Goal: Information Seeking & Learning: Learn about a topic

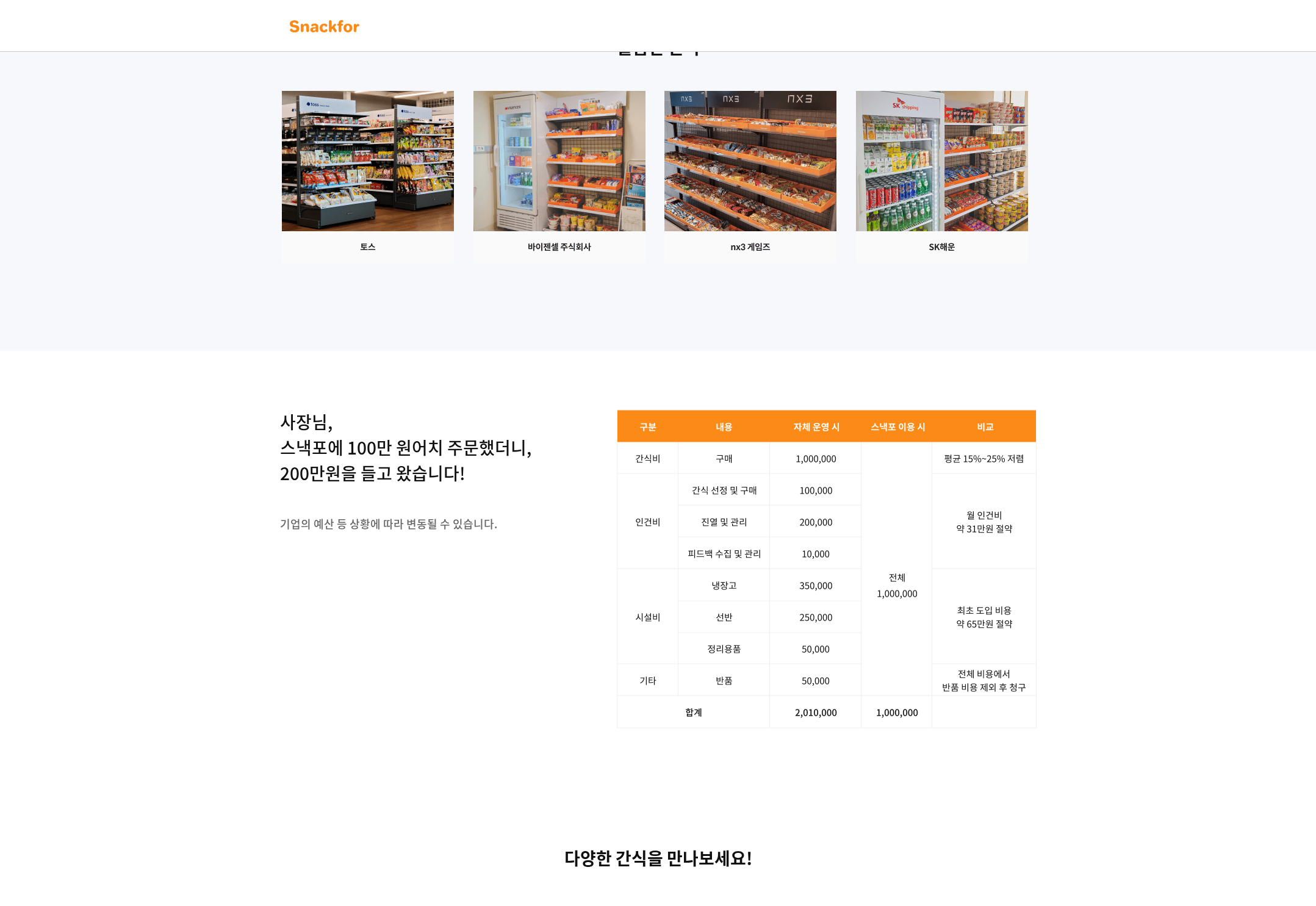
scroll to position [992, 0]
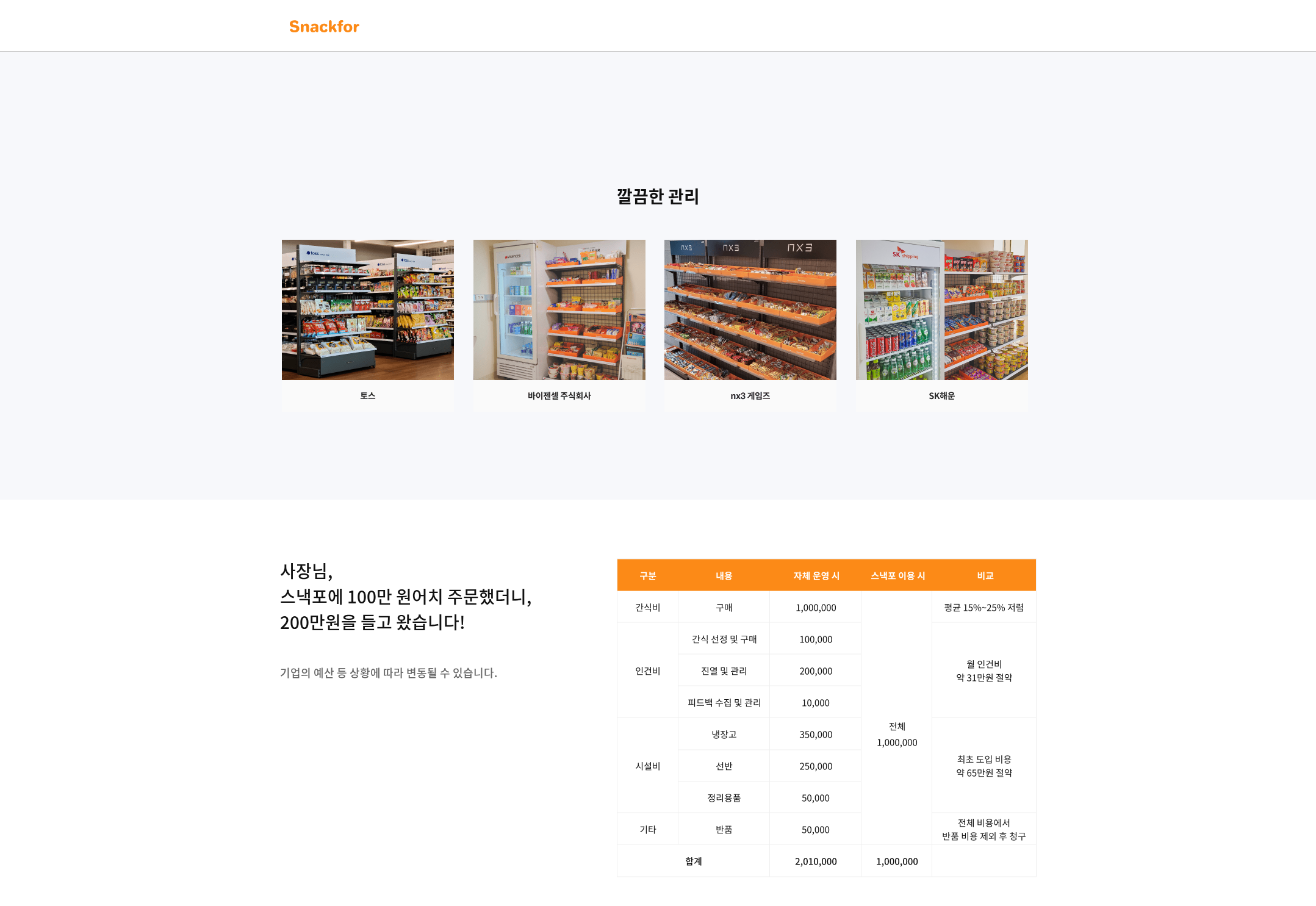
click at [856, 412] on img at bounding box center [942, 325] width 172 height 172
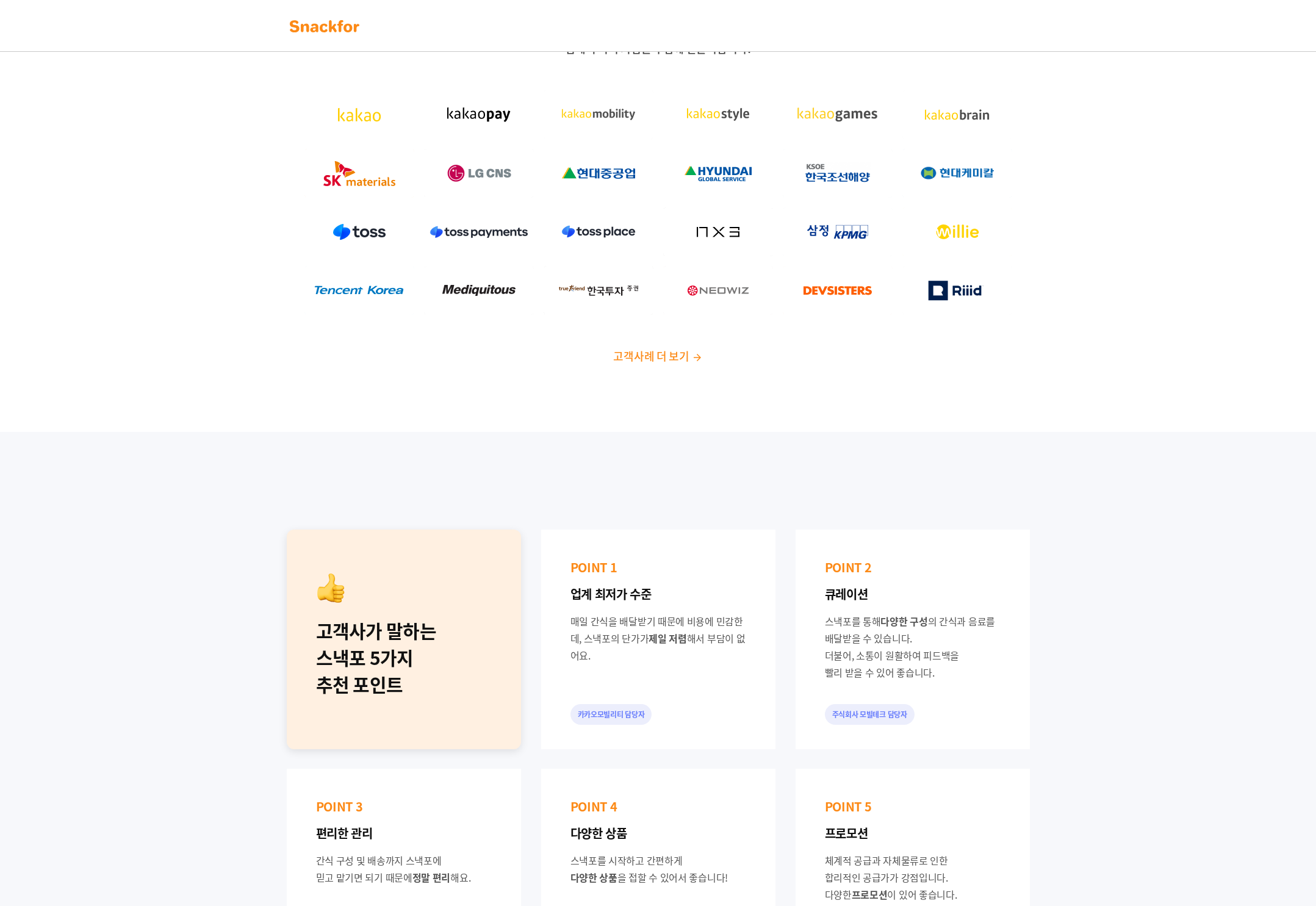
scroll to position [0, 0]
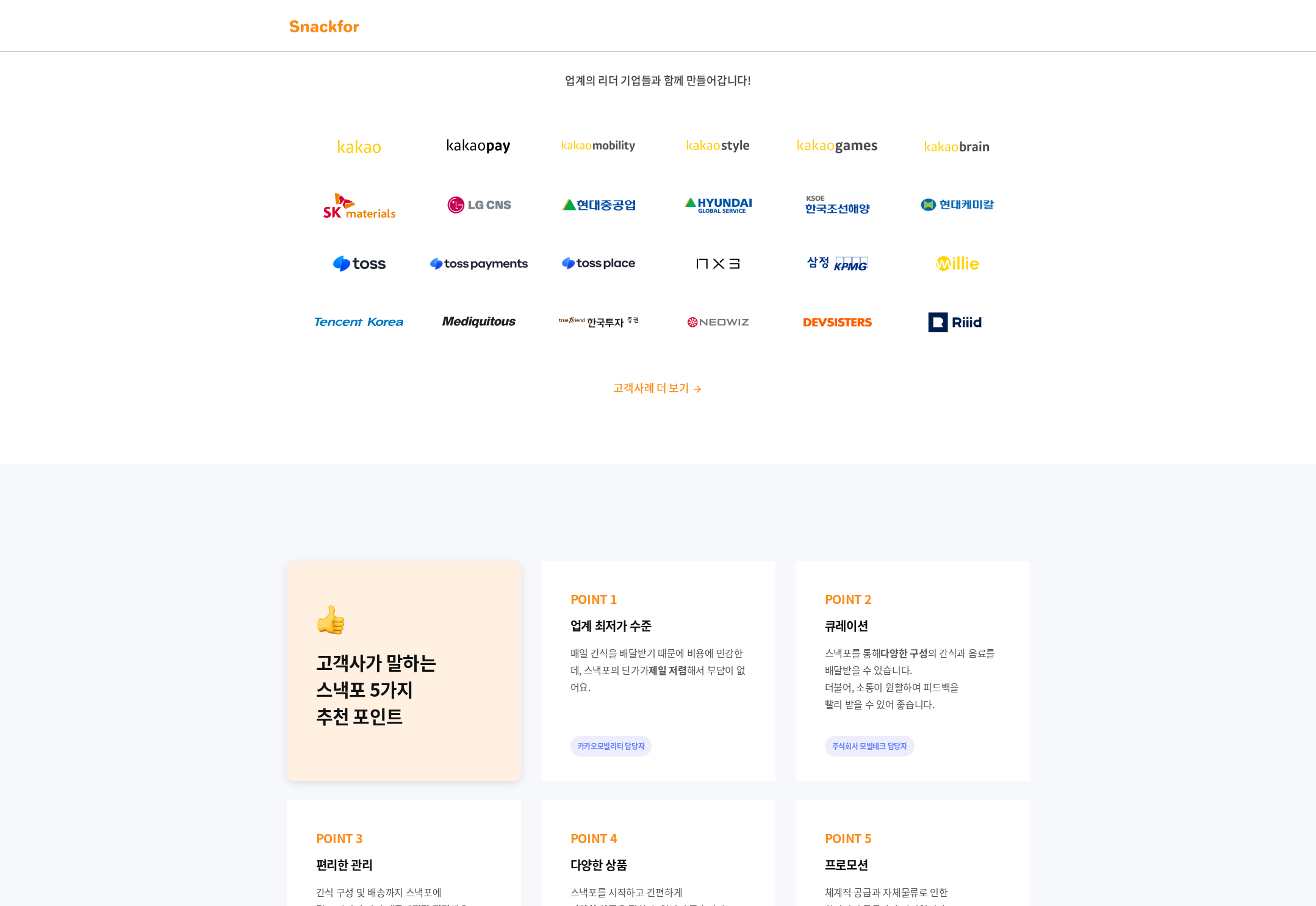
click at [655, 399] on div "업계의 리더 기업들과 함께 만들어갑니다! 고객사례 더 보기" at bounding box center [658, 239] width 1316 height 449
click at [664, 395] on span "고객사례 더 보기" at bounding box center [651, 388] width 76 height 17
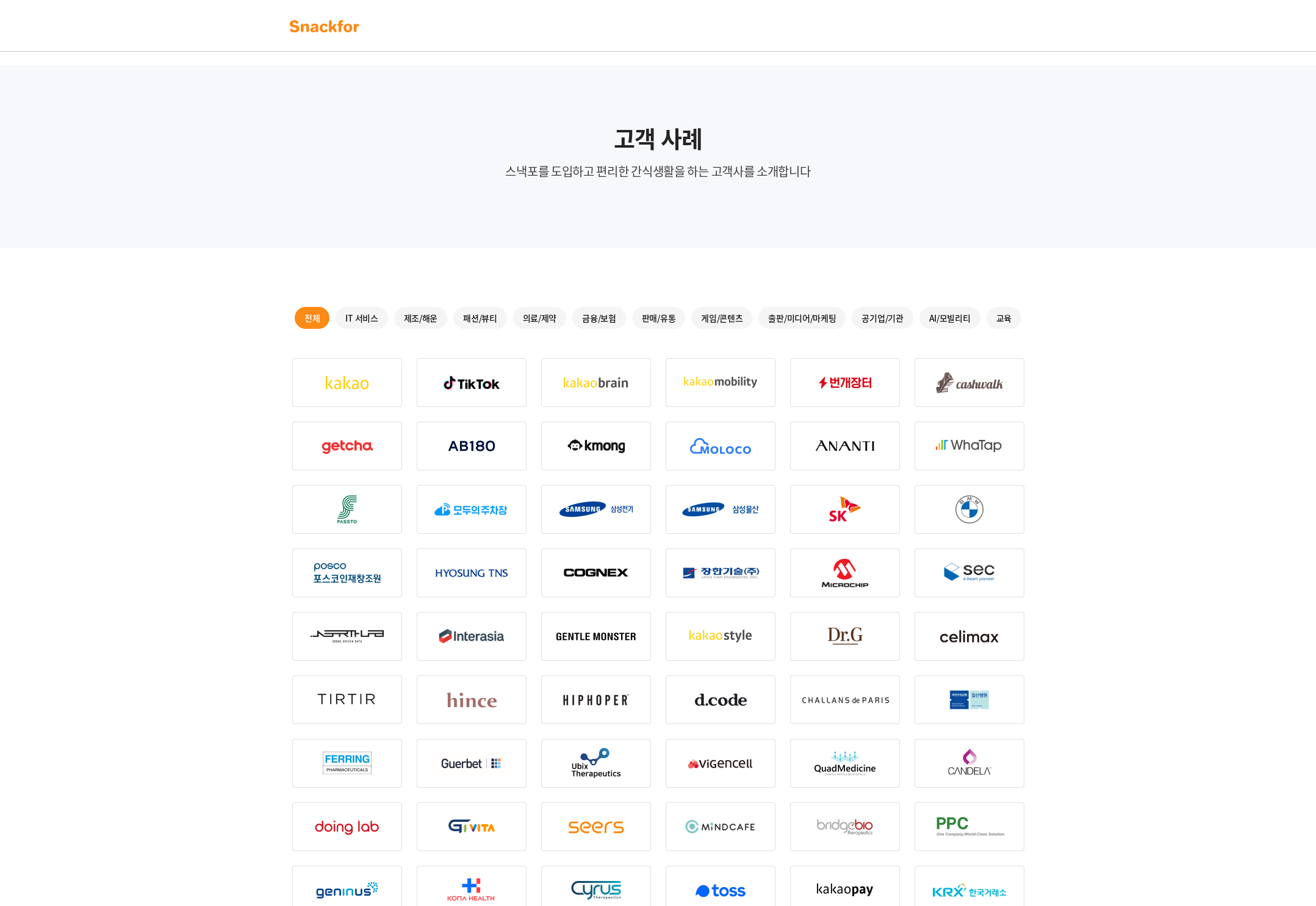
click at [375, 315] on div "IT 서비스" at bounding box center [361, 318] width 52 height 22
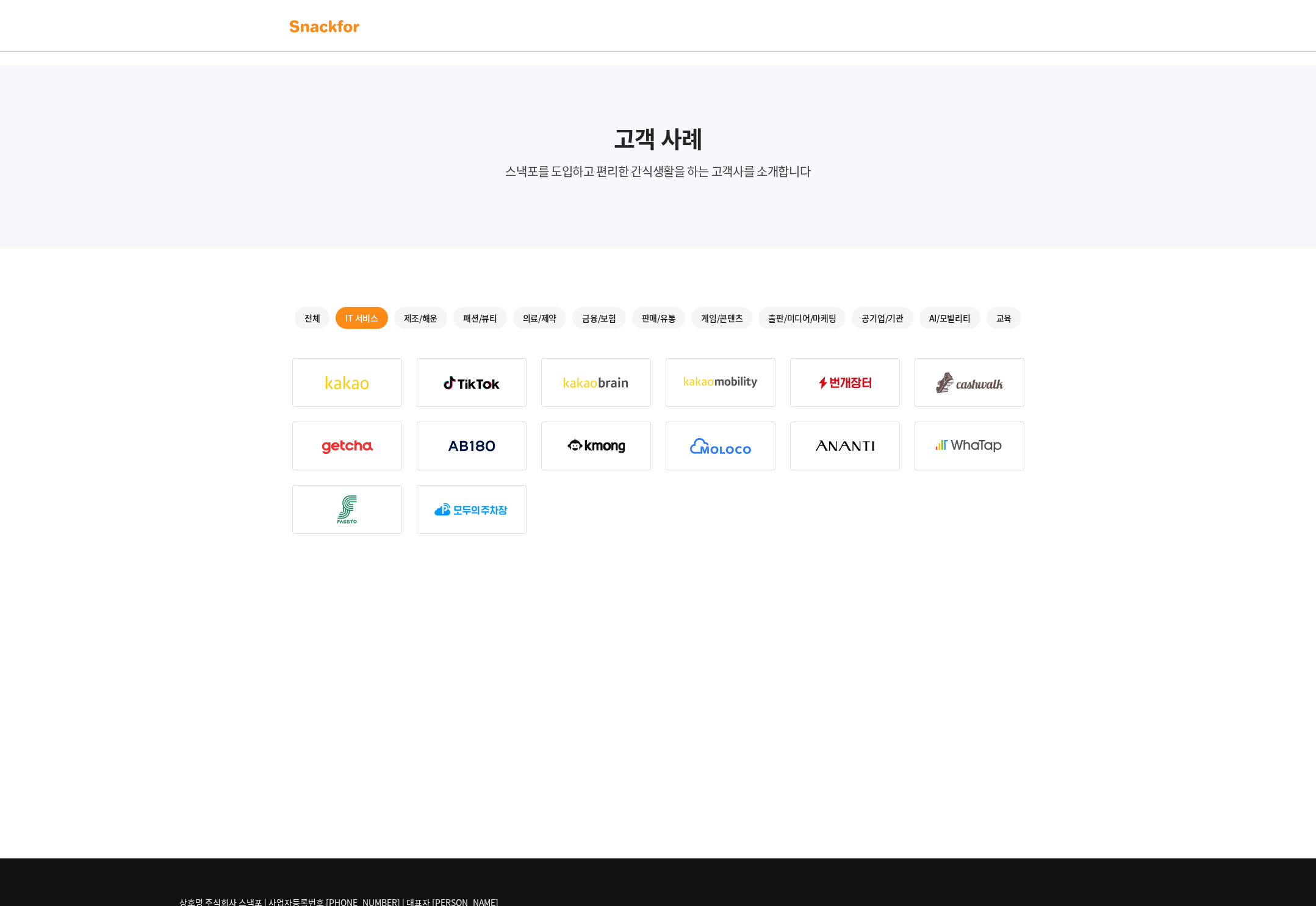
click at [427, 315] on div "제조/해운" at bounding box center [421, 318] width 54 height 22
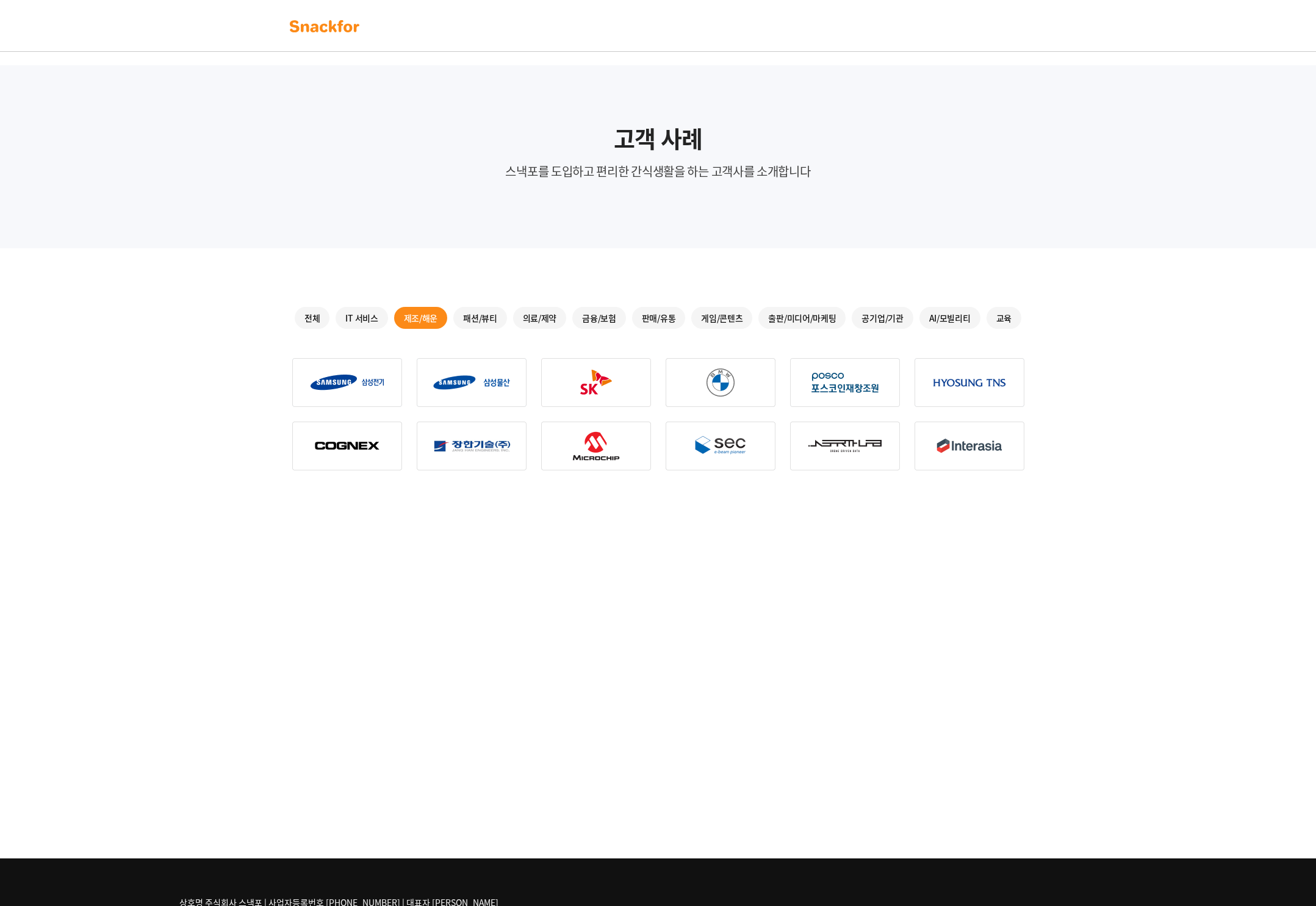
click at [490, 315] on div "패션/뷰티" at bounding box center [480, 318] width 54 height 22
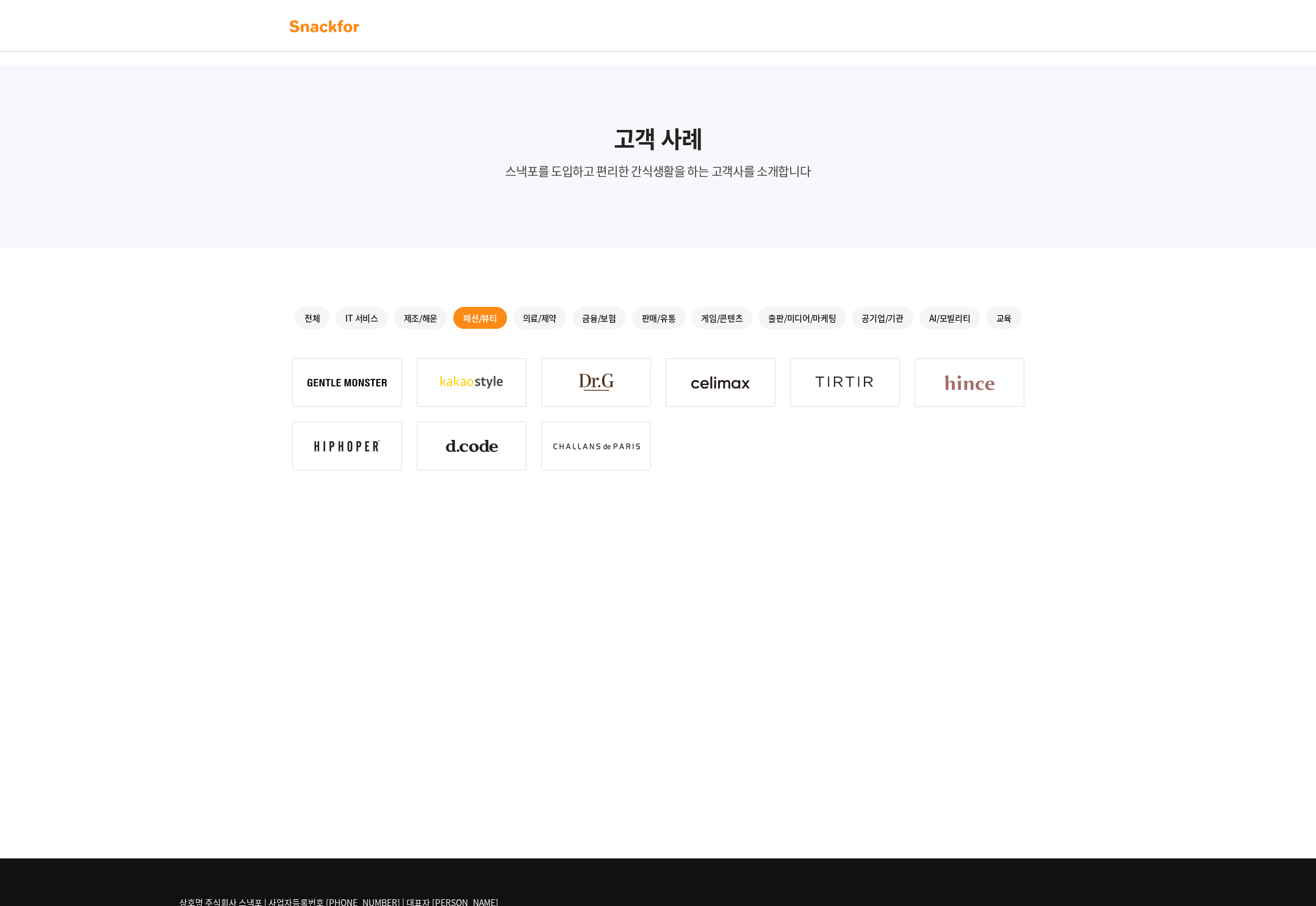
click at [528, 316] on div "의료/제약" at bounding box center [540, 318] width 54 height 22
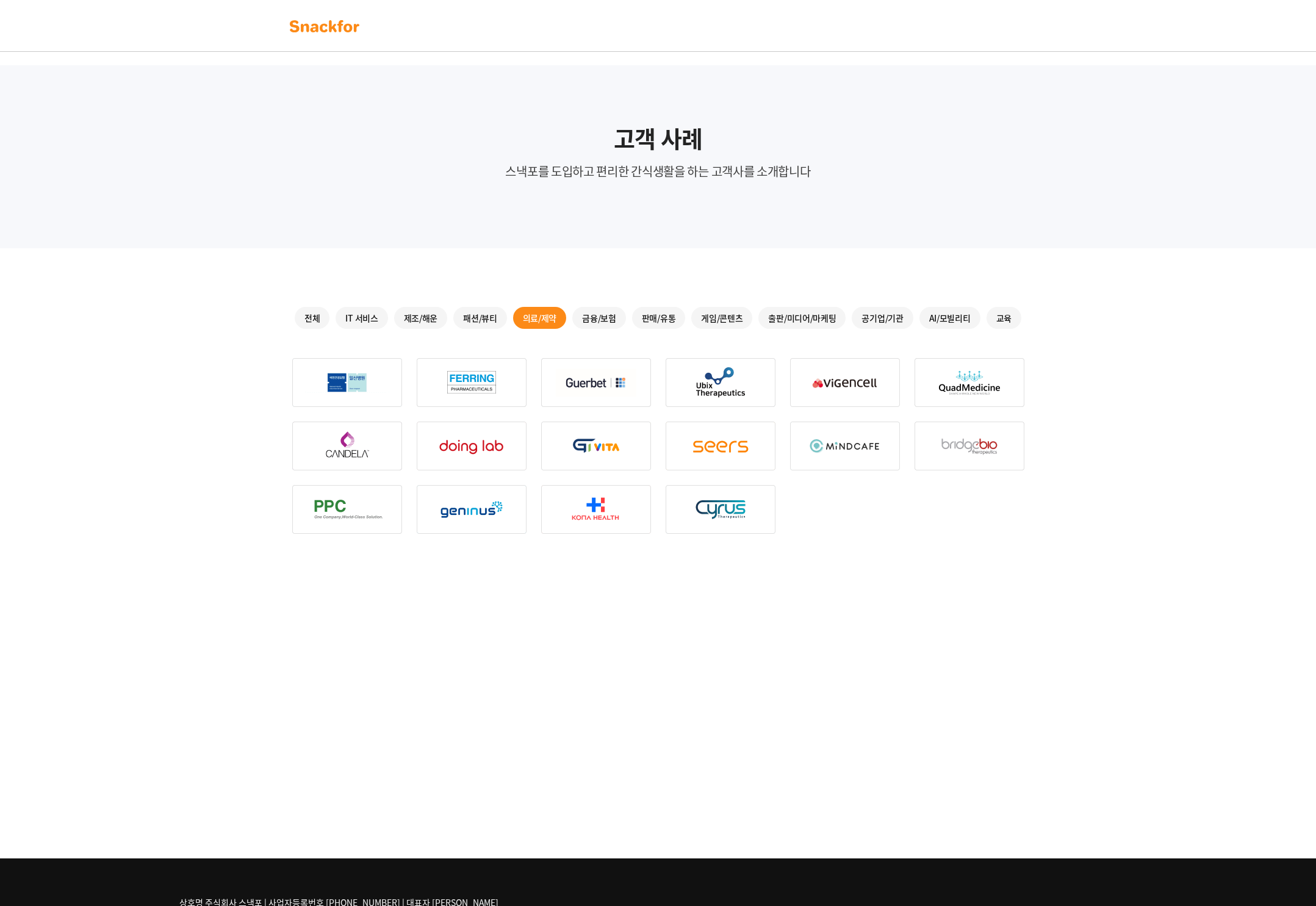
click at [582, 315] on div "금융/보험" at bounding box center [599, 318] width 54 height 22
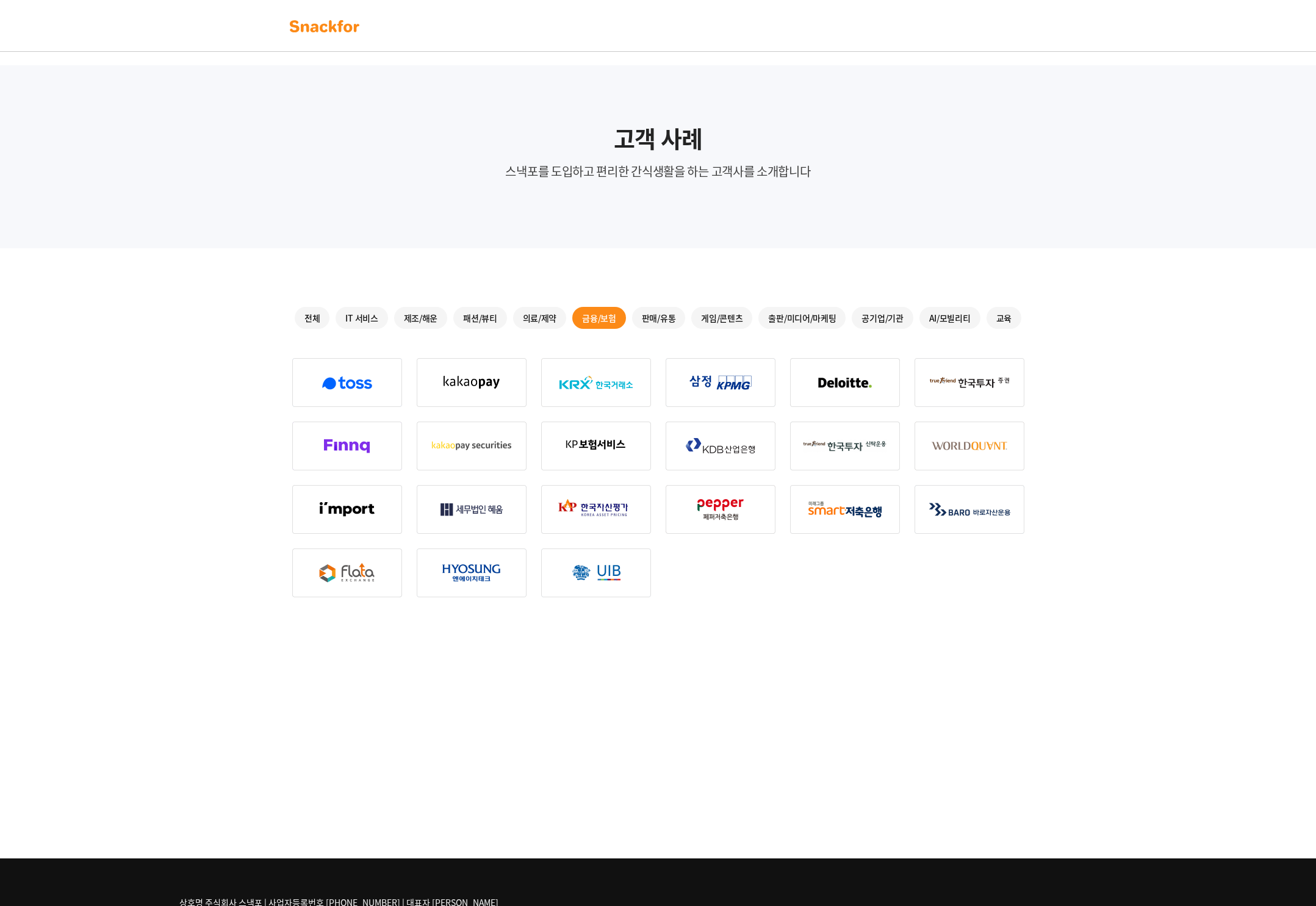
click at [306, 39] on nav at bounding box center [658, 26] width 1316 height 52
click at [306, 33] on img at bounding box center [325, 26] width 77 height 20
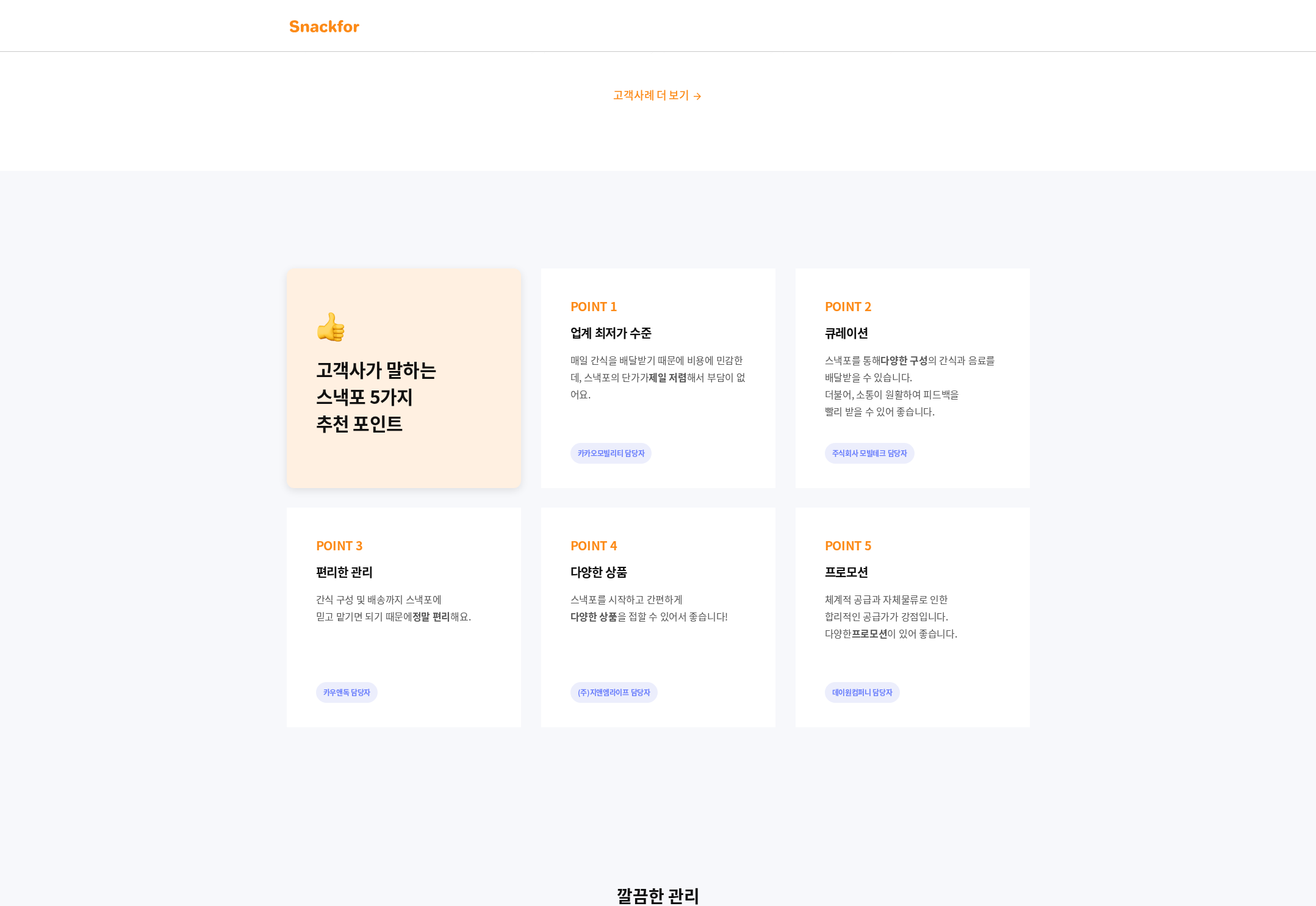
scroll to position [535, 0]
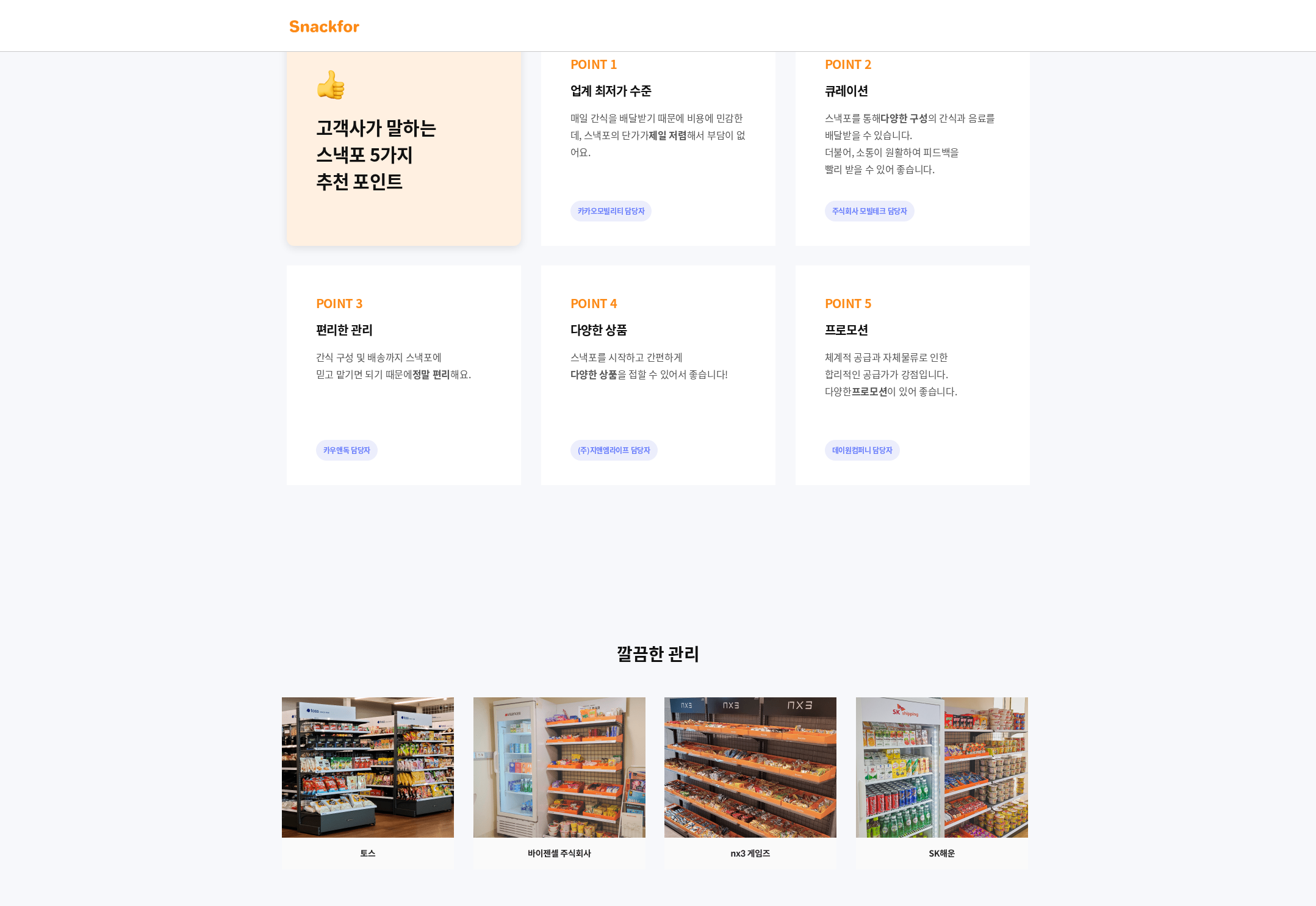
click at [413, 319] on div "POINT 3 편리한 관리" at bounding box center [404, 317] width 176 height 44
click at [351, 451] on div "카우앤독 담당자" at bounding box center [347, 450] width 62 height 21
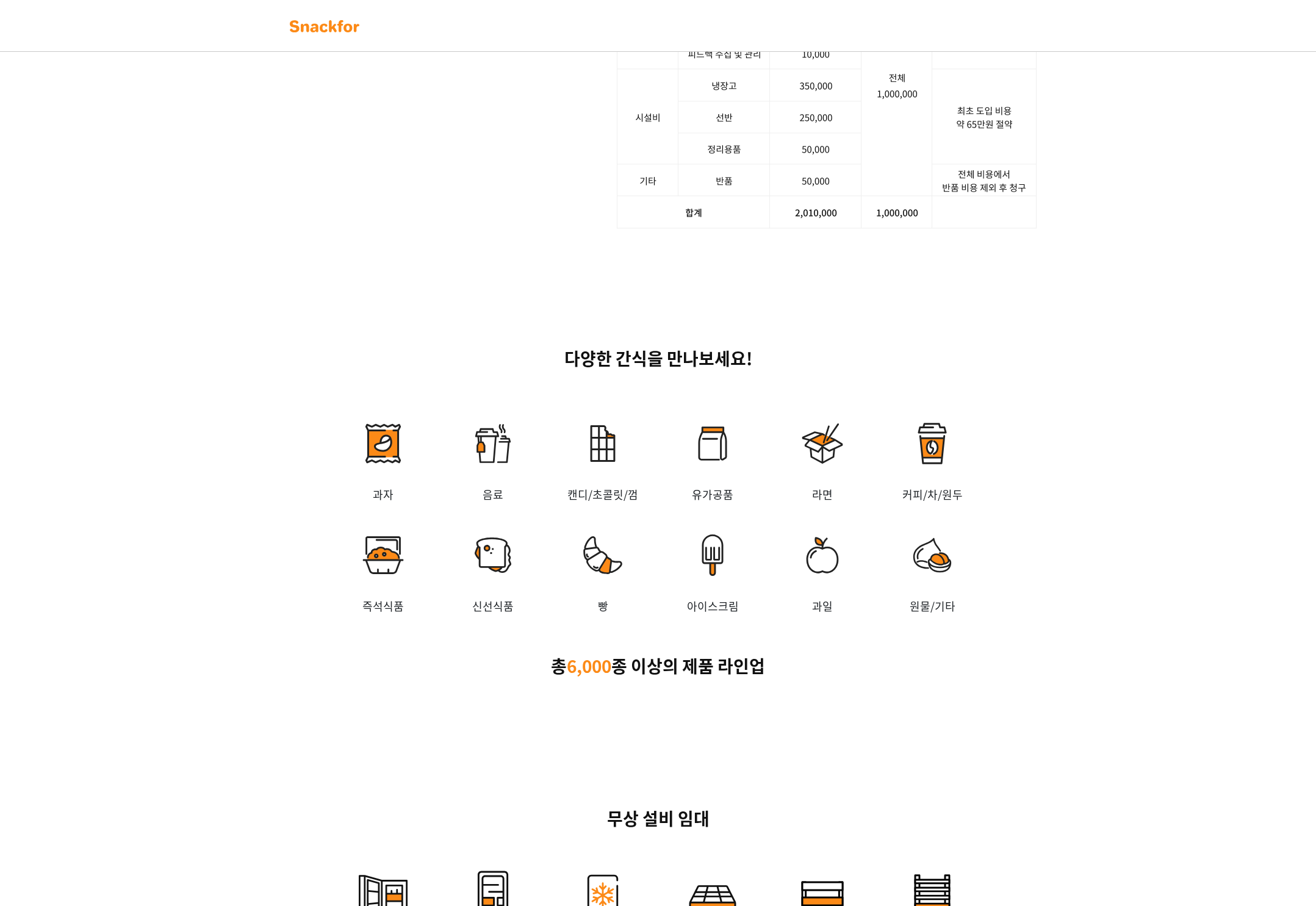
scroll to position [1379, 0]
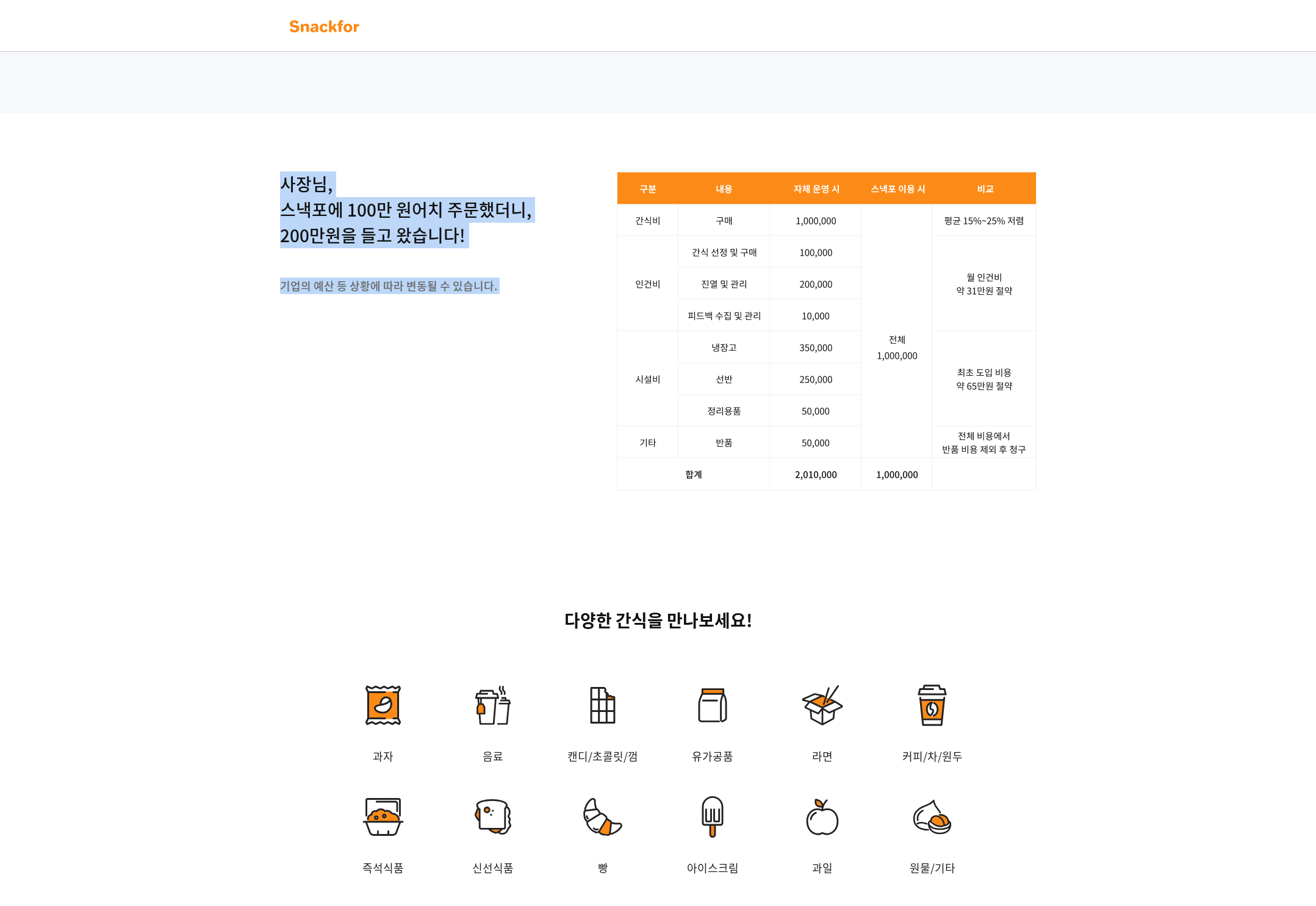
drag, startPoint x: 289, startPoint y: 330, endPoint x: 549, endPoint y: 473, distance: 296.7
click at [549, 473] on div "사장님, 스낵포에 100만 원어치 주문했더니, 200만원을 들고 왔습니다! 기업의 예산 등 상황에 따라 변동될 수 있습니다. 서비스 문의하기" at bounding box center [658, 331] width 1316 height 436
click at [549, 473] on div "사장님, 스낵포에 100만 원어치 주문했더니, 200만원을 들고 왔습니다! 기업의 예산 등 상황에 따라 변동될 수 있습니다. 서비스 문의하기" at bounding box center [658, 331] width 756 height 319
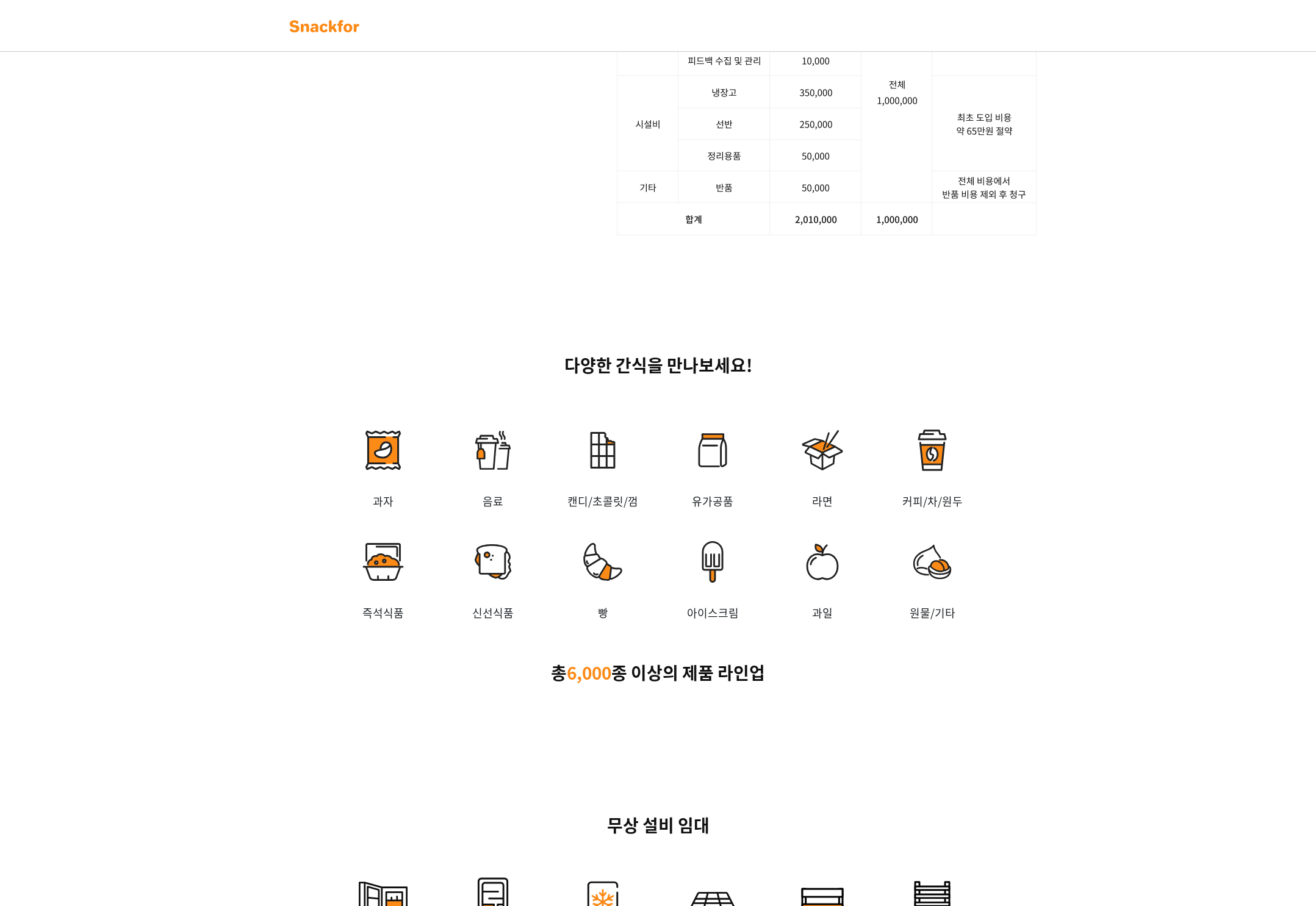
scroll to position [1687, 0]
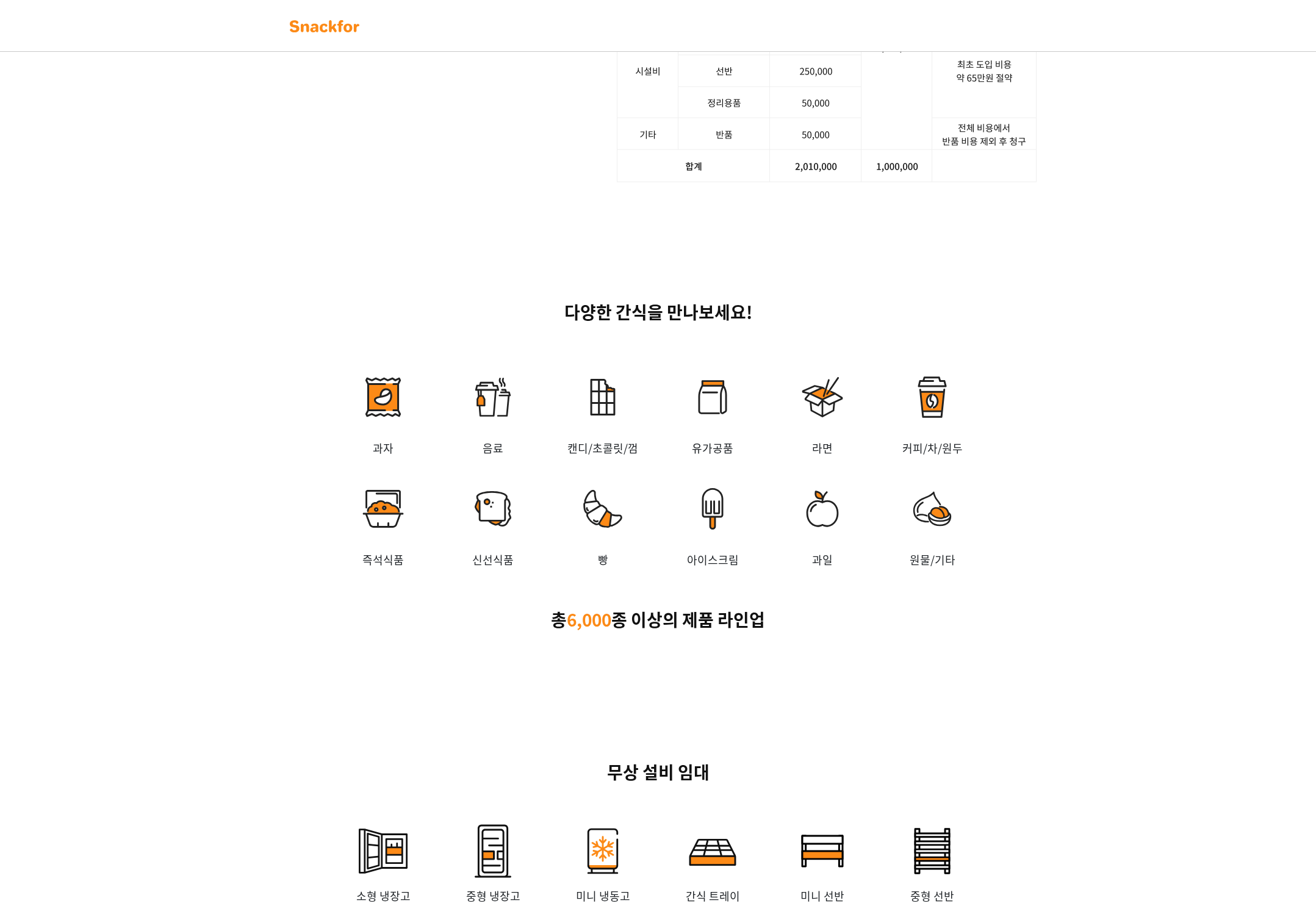
click at [549, 325] on p "다양한 간식을 만나보세요!" at bounding box center [658, 312] width 763 height 26
drag, startPoint x: 549, startPoint y: 473, endPoint x: 789, endPoint y: 493, distance: 240.8
click at [789, 325] on p "다양한 간식을 만나보세요!" at bounding box center [658, 312] width 763 height 26
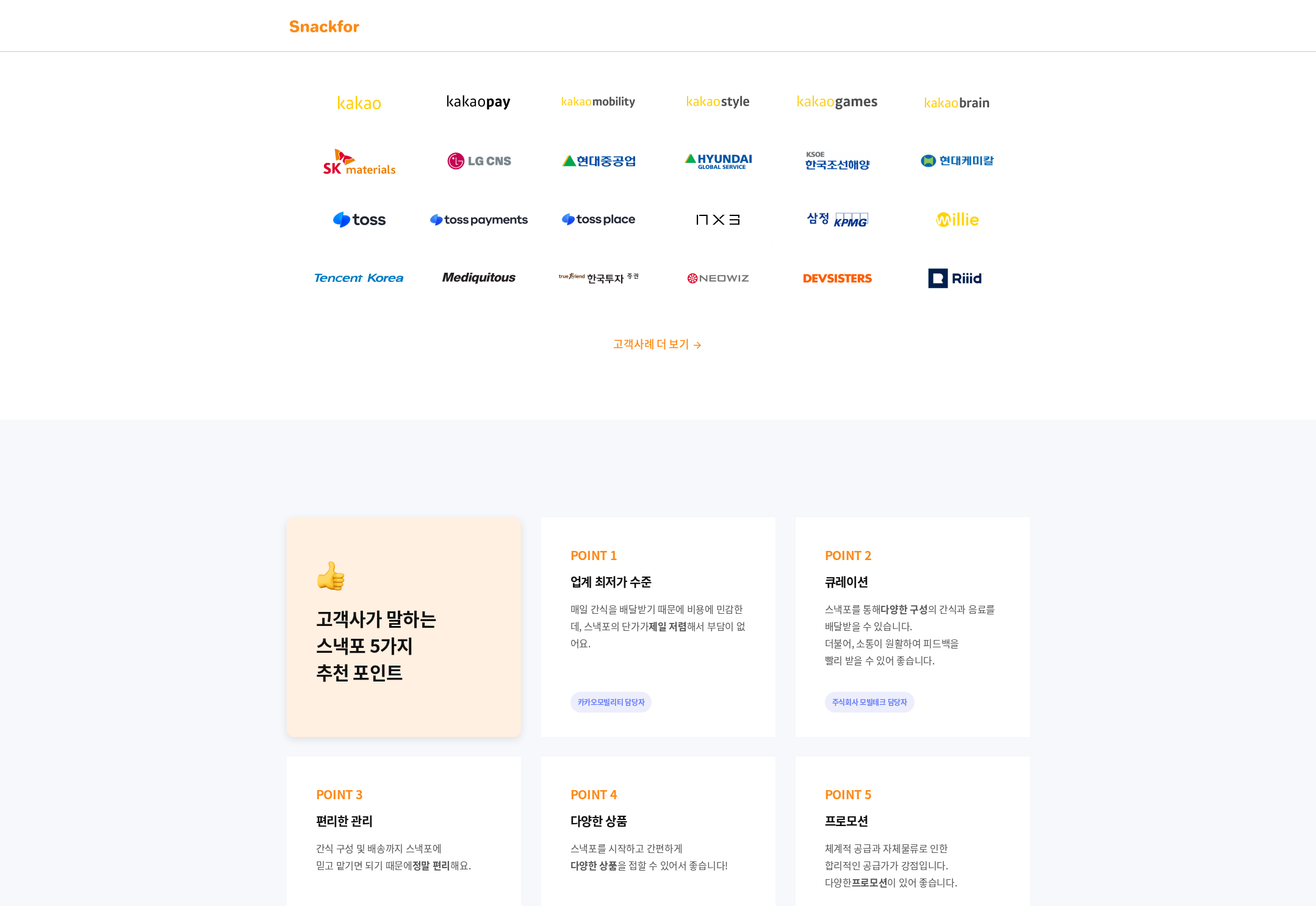
scroll to position [0, 0]
